Goal: Task Accomplishment & Management: Use online tool/utility

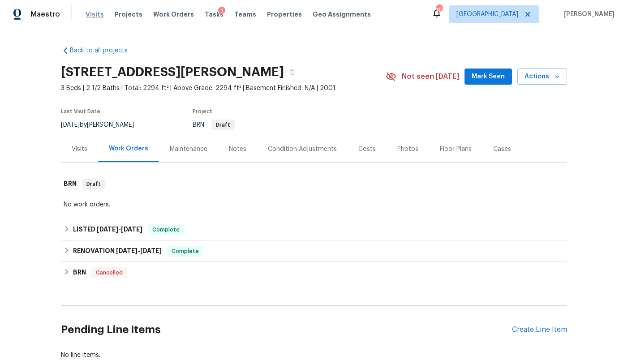
click at [90, 15] on span "Visits" at bounding box center [95, 14] width 18 height 9
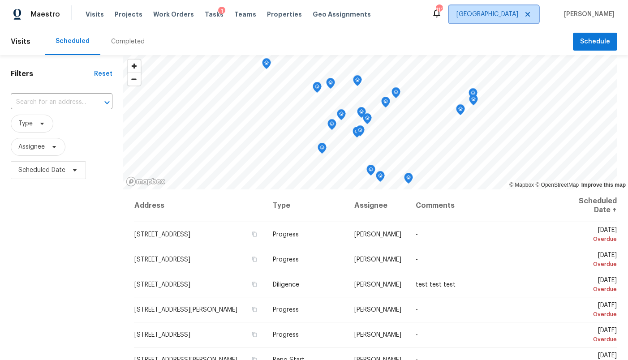
click at [511, 14] on span "[GEOGRAPHIC_DATA]" at bounding box center [488, 14] width 62 height 9
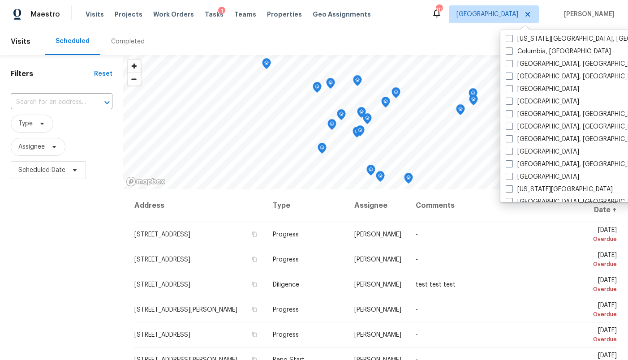
scroll to position [174, 0]
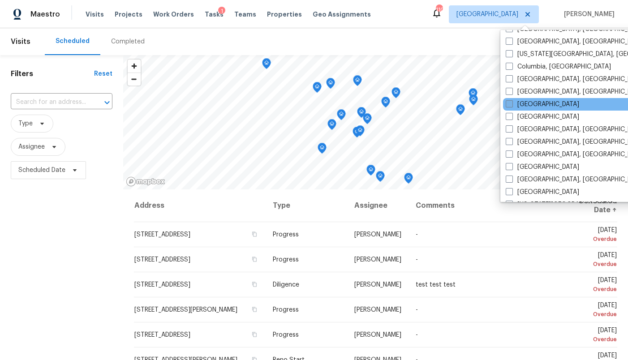
click at [524, 102] on label "[GEOGRAPHIC_DATA]" at bounding box center [542, 104] width 73 height 9
click at [512, 102] on input "[GEOGRAPHIC_DATA]" at bounding box center [509, 103] width 6 height 6
checkbox input "true"
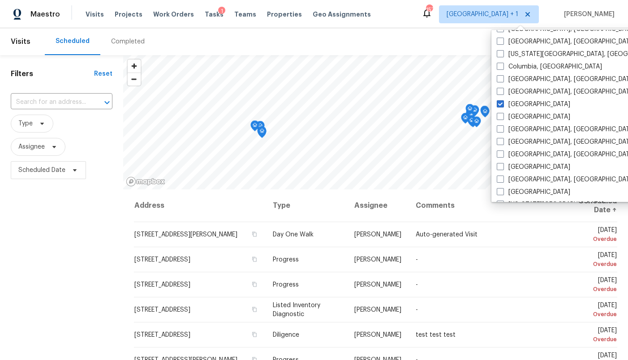
click at [135, 36] on div "Completed" at bounding box center [127, 41] width 55 height 27
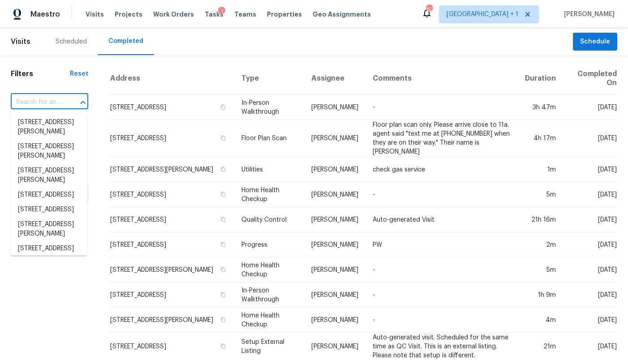
click at [43, 105] on input "text" at bounding box center [37, 102] width 52 height 14
paste input "[STREET_ADDRESS][PERSON_NAME]"
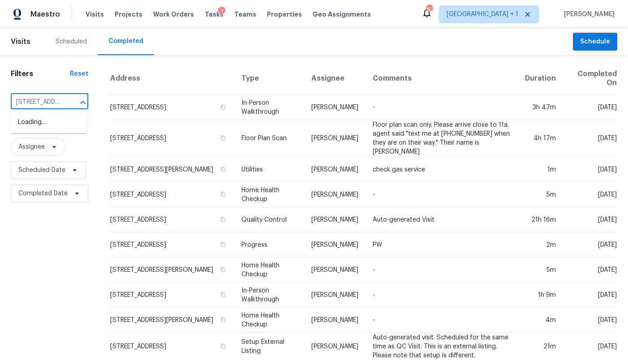
scroll to position [0, 50]
type input "[STREET_ADDRESS][PERSON_NAME]"
click at [33, 121] on li "[STREET_ADDRESS][PERSON_NAME]" at bounding box center [49, 127] width 76 height 24
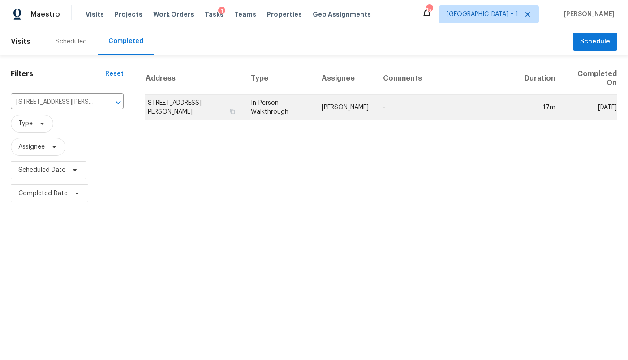
click at [174, 104] on td "[STREET_ADDRESS][PERSON_NAME]" at bounding box center [194, 107] width 99 height 25
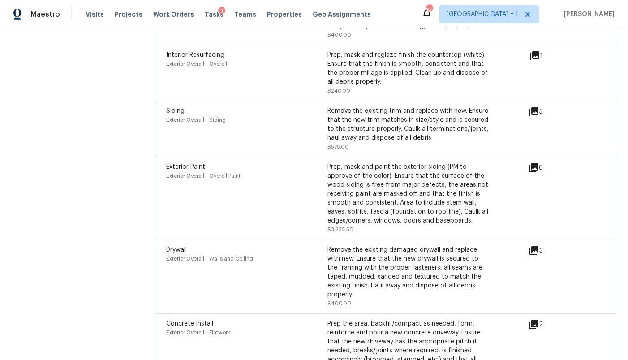
scroll to position [3235, 0]
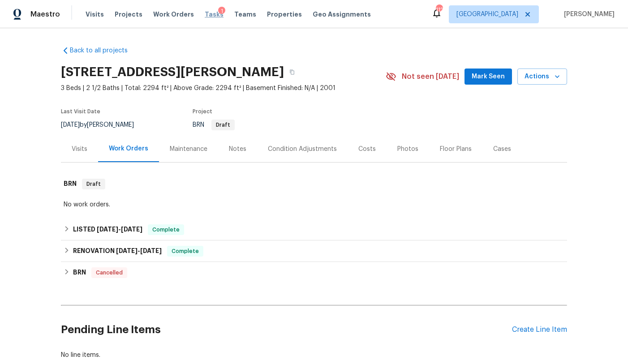
click at [205, 12] on span "Tasks" at bounding box center [214, 14] width 19 height 6
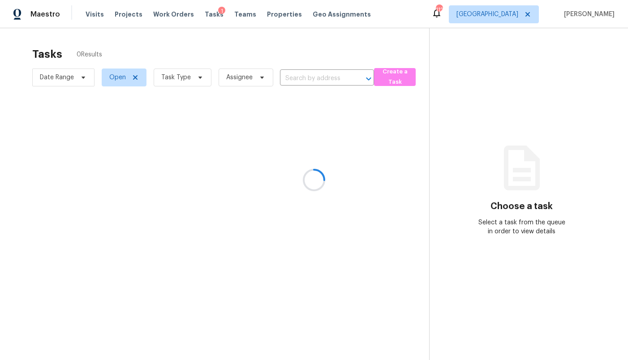
click at [517, 18] on div at bounding box center [314, 180] width 628 height 360
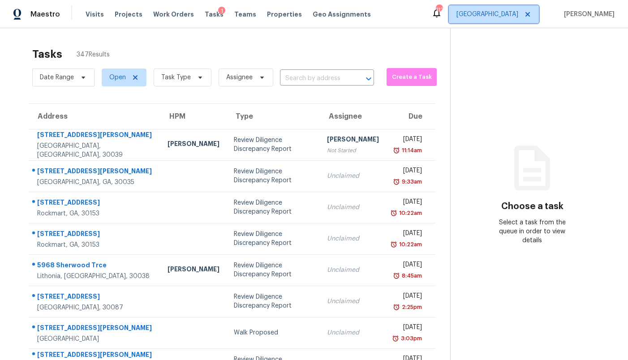
click at [517, 20] on span "[GEOGRAPHIC_DATA]" at bounding box center [494, 14] width 90 height 18
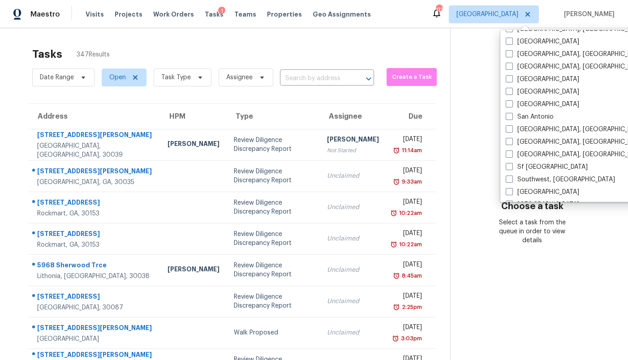
scroll to position [600, 0]
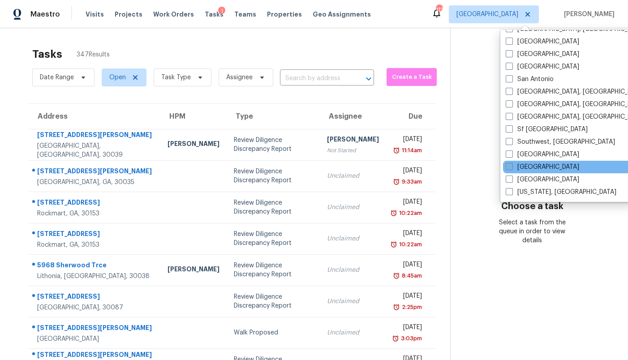
click at [534, 170] on label "[GEOGRAPHIC_DATA]" at bounding box center [542, 167] width 73 height 9
click at [512, 168] on input "[GEOGRAPHIC_DATA]" at bounding box center [509, 166] width 6 height 6
checkbox input "true"
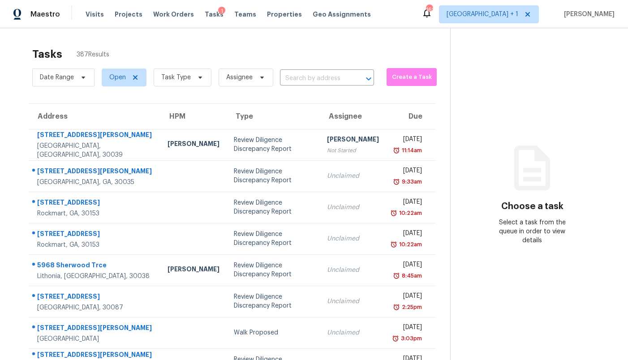
click at [424, 77] on div "Date Range Open Task Type Assignee ​ Create a Task" at bounding box center [241, 77] width 418 height 23
click at [405, 77] on span "Create a Task" at bounding box center [411, 77] width 41 height 10
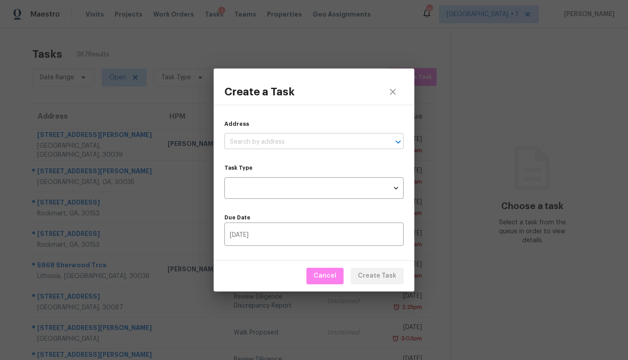
click at [302, 140] on input "text" at bounding box center [301, 142] width 154 height 14
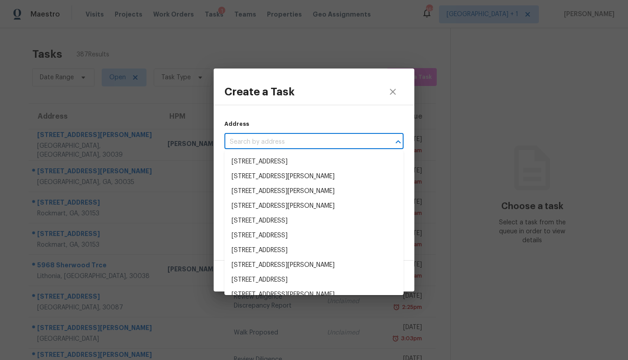
paste input "4228 Augustine Rd, Spring Hill, FL 34609"
type input "4228 Augustine Rd, Spring Hill, FL 34609"
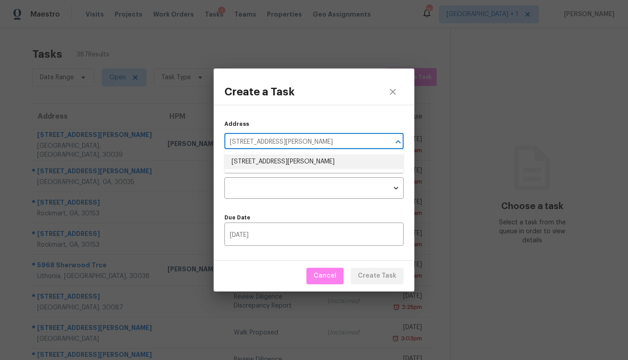
click at [278, 165] on li "4228 Augustine Rd, Spring Hill, FL 34609" at bounding box center [313, 162] width 179 height 15
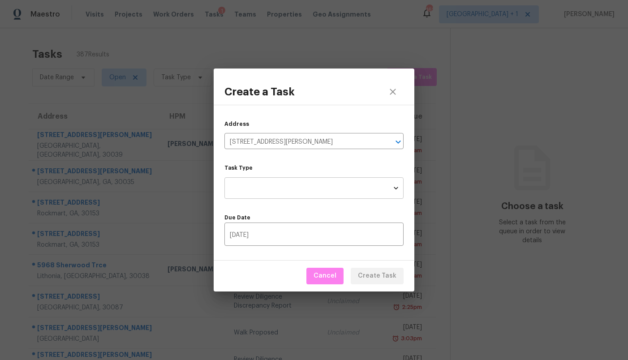
click at [278, 183] on body "Maestro Visits Projects Work Orders Tasks 1 Teams Properties Geo Assignments 16…" at bounding box center [314, 180] width 628 height 360
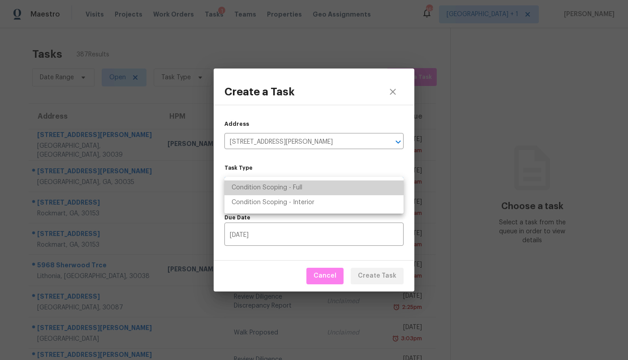
click at [277, 191] on li "Condition Scoping - Full" at bounding box center [313, 188] width 179 height 15
type input "virtual_full_assessment"
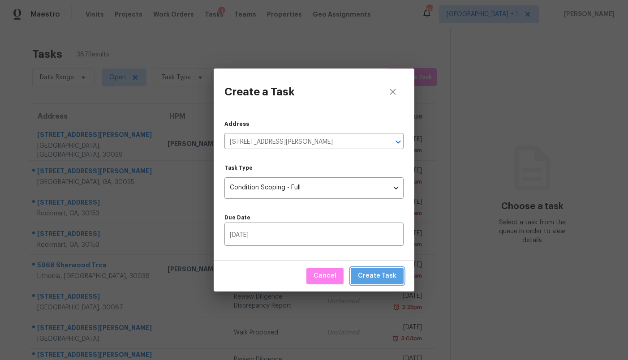
click at [384, 277] on span "Create Task" at bounding box center [377, 276] width 39 height 11
